Goal: Task Accomplishment & Management: Complete application form

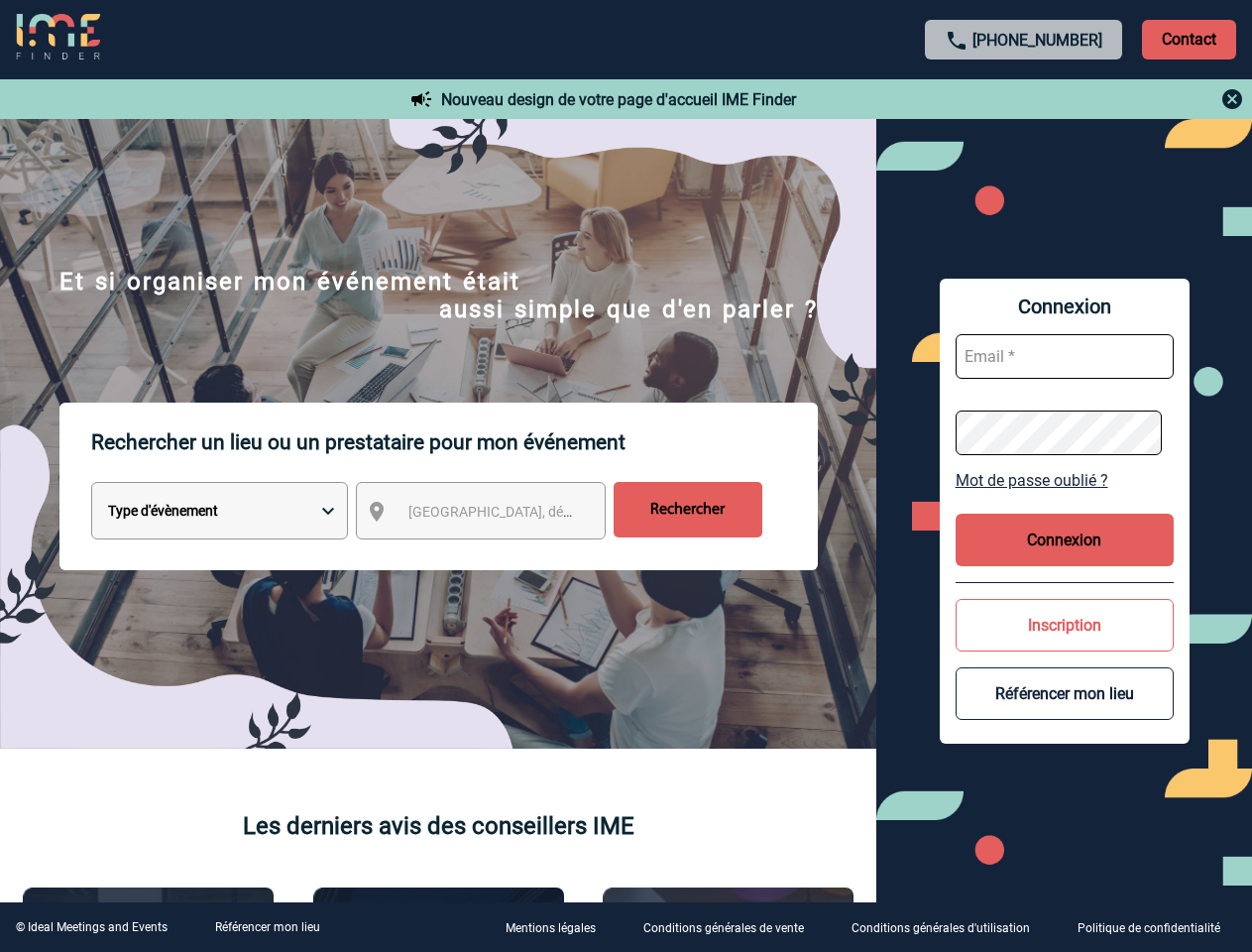
click at [626, 476] on p "Rechercher un lieu ou un prestataire pour mon événement" at bounding box center [455, 443] width 727 height 80
click at [1189, 39] on p "Contact" at bounding box center [1189, 40] width 95 height 40
click at [1025, 99] on div at bounding box center [1025, 100] width 442 height 24
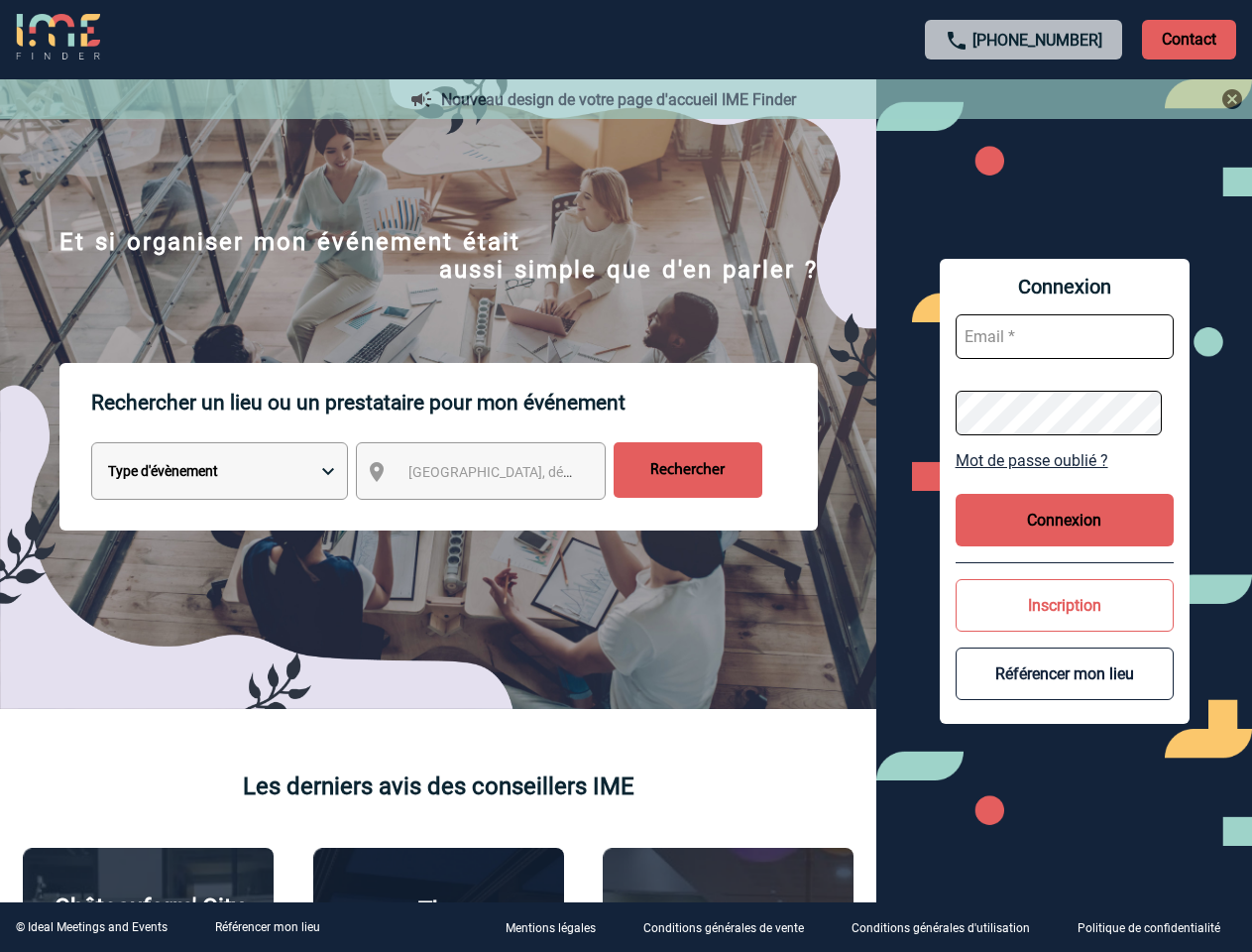
click at [498, 514] on div at bounding box center [623, 474] width 1246 height 948
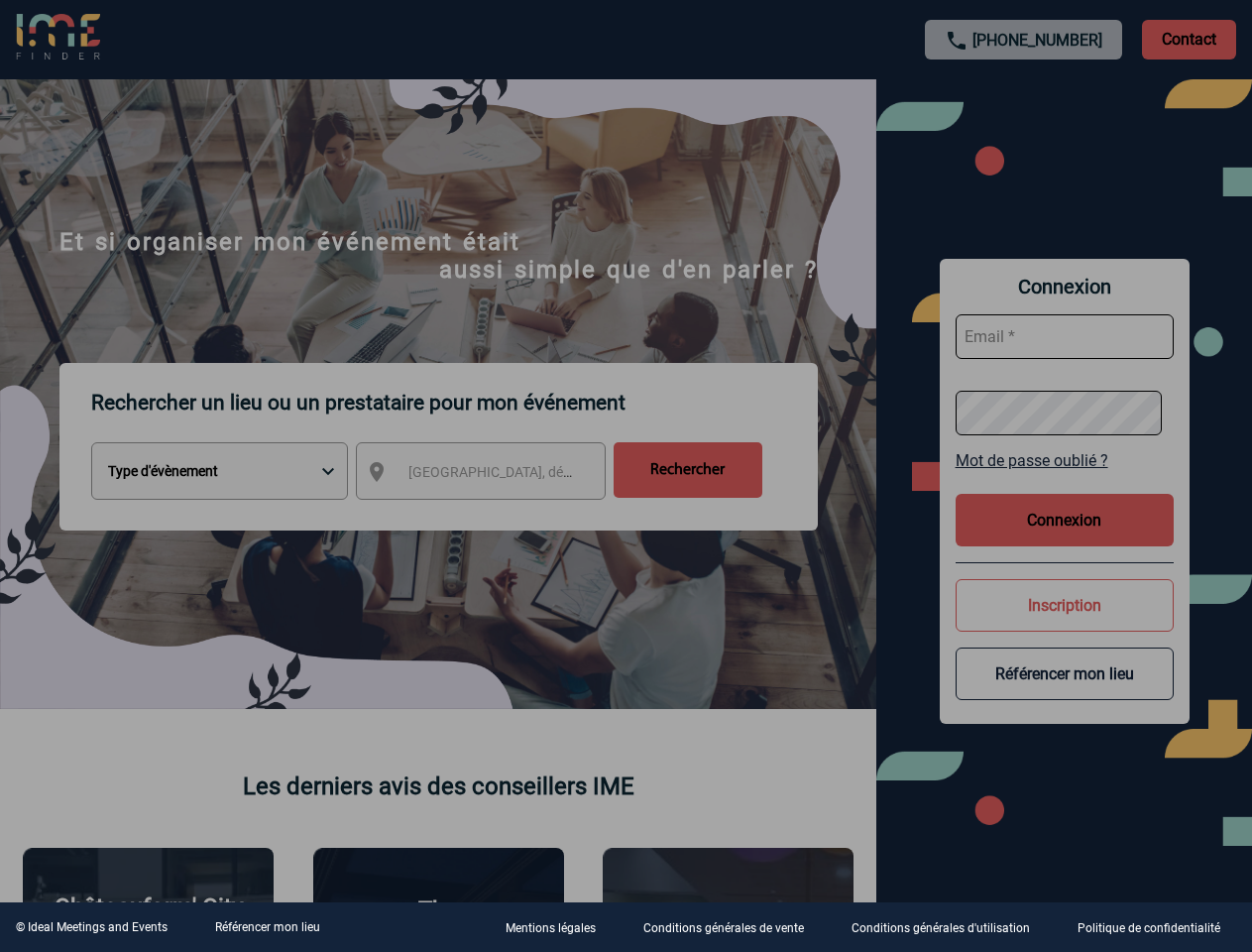
click at [1065, 479] on div at bounding box center [626, 476] width 1252 height 952
click at [1065, 539] on div at bounding box center [626, 476] width 1252 height 952
click at [1065, 625] on div at bounding box center [626, 476] width 1252 height 952
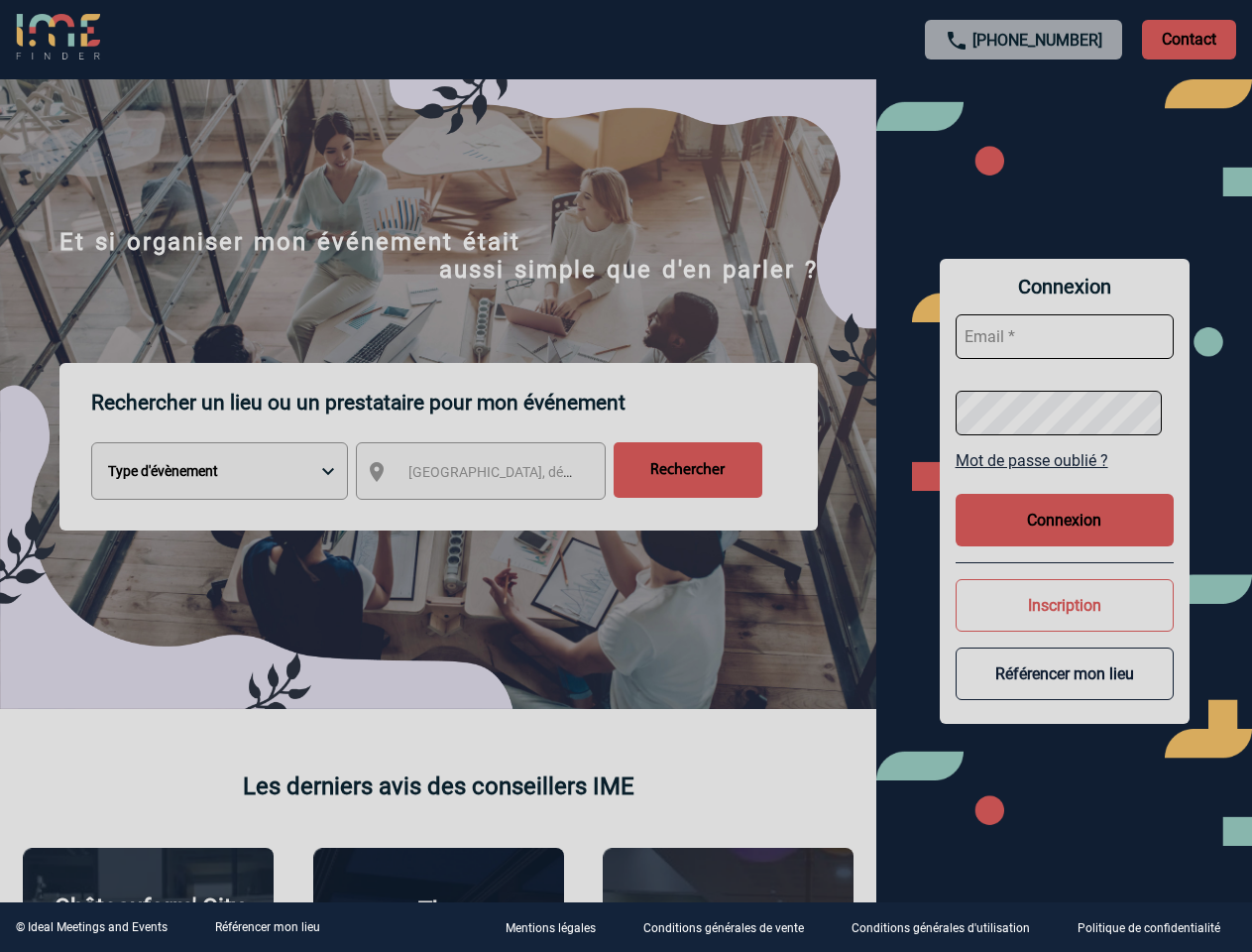
click at [1065, 693] on button "Référencer mon lieu" at bounding box center [1065, 674] width 218 height 53
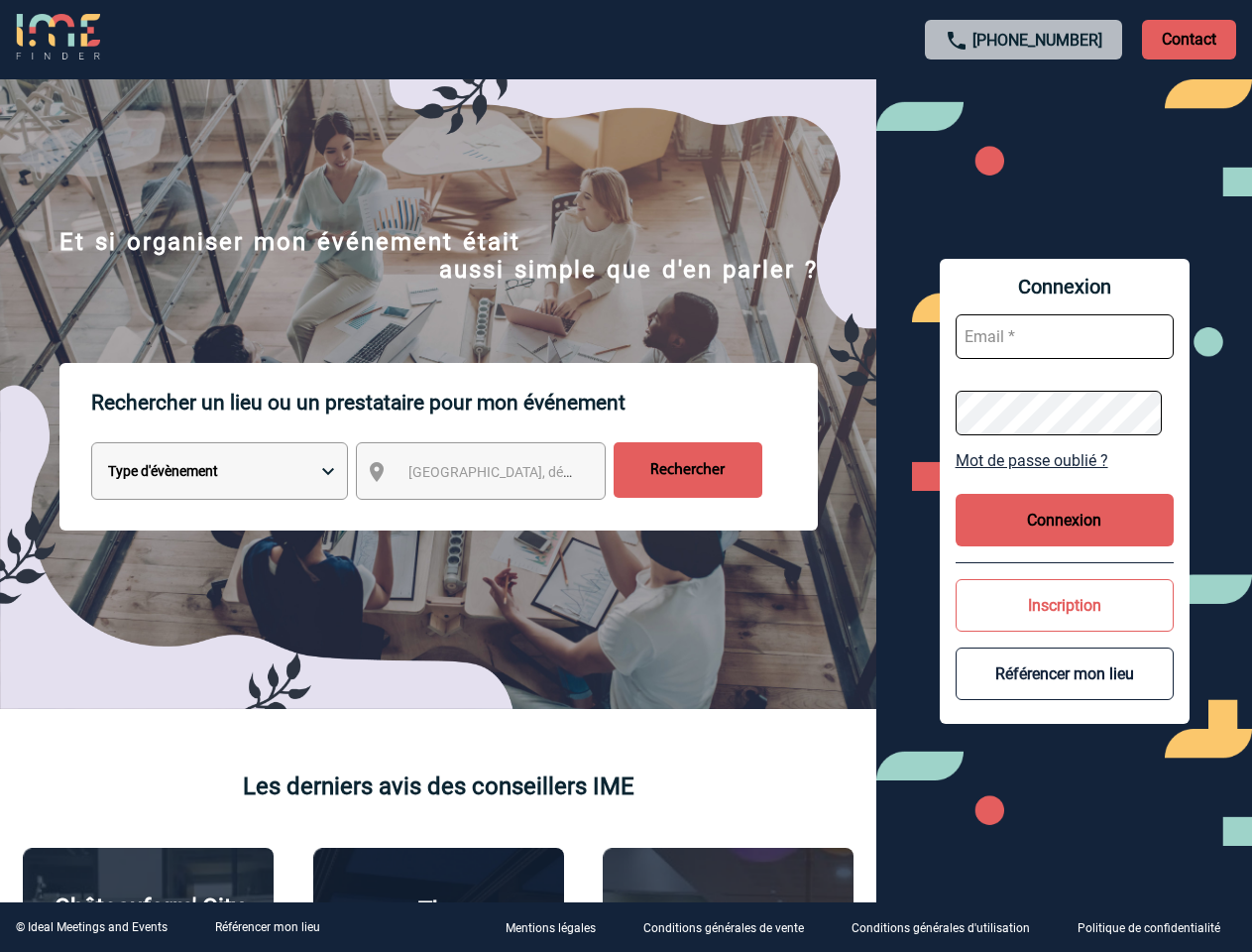
click at [267, 927] on link "Référencer mon lieu" at bounding box center [267, 927] width 105 height 14
